Goal: Find specific page/section

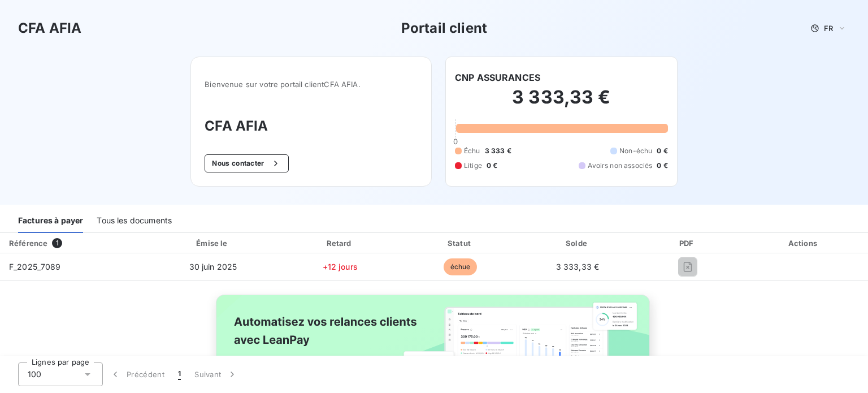
scroll to position [76, 0]
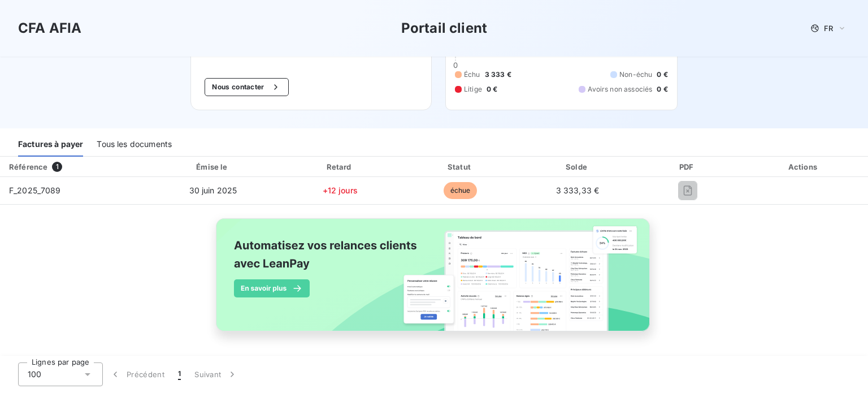
click at [127, 144] on div "Tous les documents" at bounding box center [134, 145] width 75 height 24
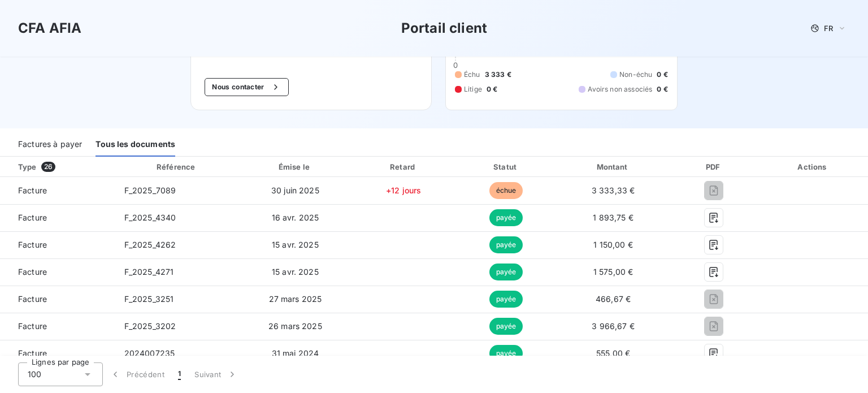
scroll to position [0, 0]
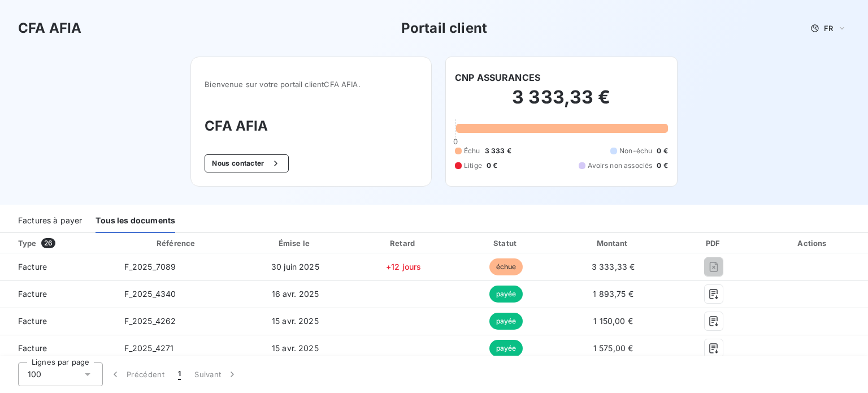
click at [50, 241] on span "26" at bounding box center [48, 243] width 14 height 10
